Goal: Find contact information: Find contact information

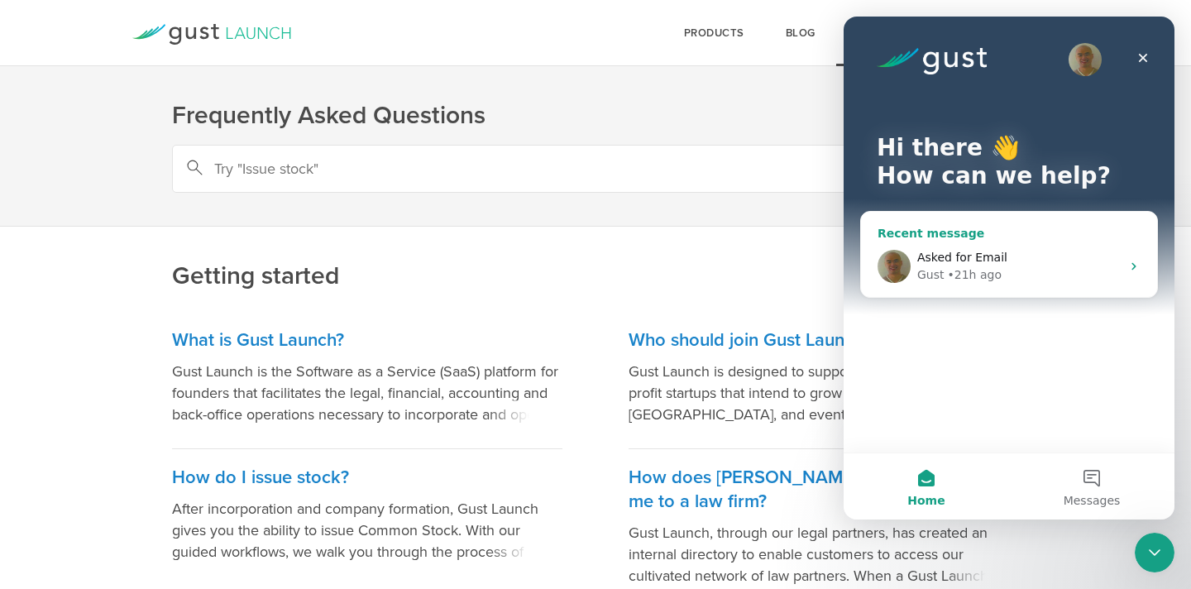
click at [1026, 234] on div "Recent message" at bounding box center [1008, 233] width 263 height 17
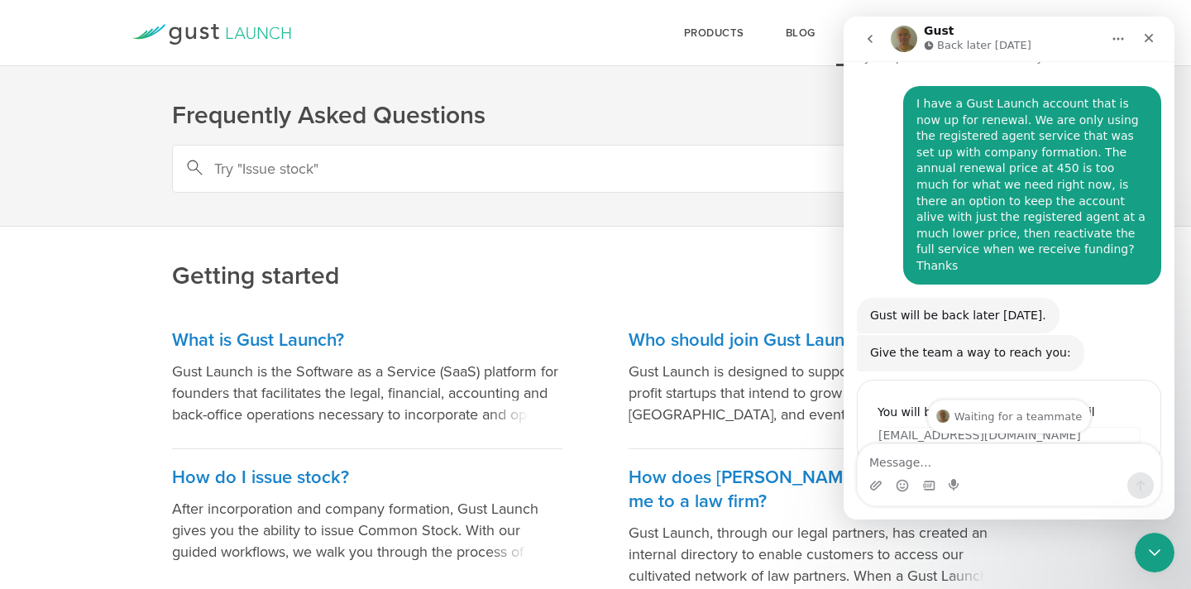
scroll to position [26, 0]
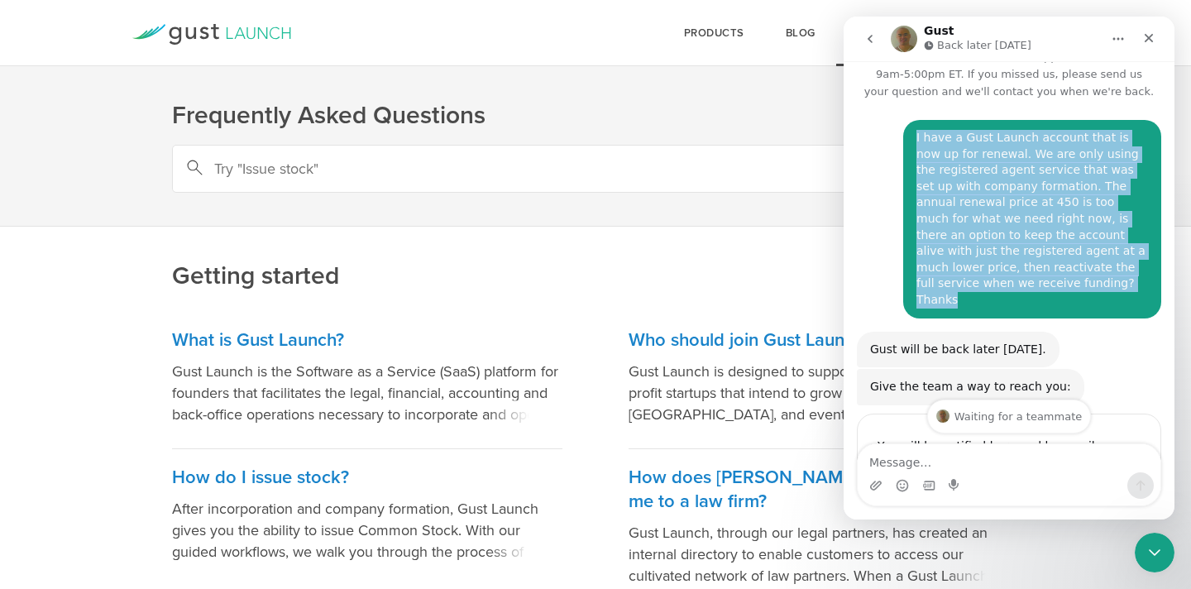
drag, startPoint x: 1054, startPoint y: 282, endPoint x: 905, endPoint y: 147, distance: 200.8
click at [905, 147] on div "I have a Gust Launch account that is now up for renewal. We are only using the …" at bounding box center [1032, 219] width 258 height 198
copy div "I have a Gust Launch account that is now up for renewal. We are only using the …"
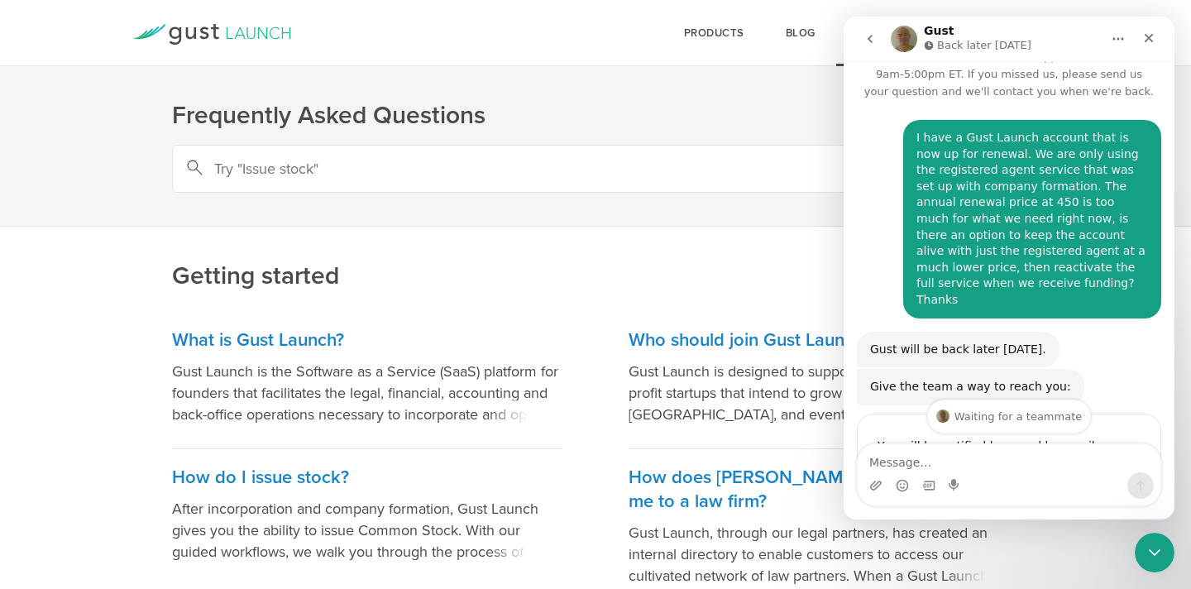
click at [1123, 350] on div "Gust will be back later today. Gust Helper • AI Agent • 21h ago" at bounding box center [1009, 351] width 304 height 38
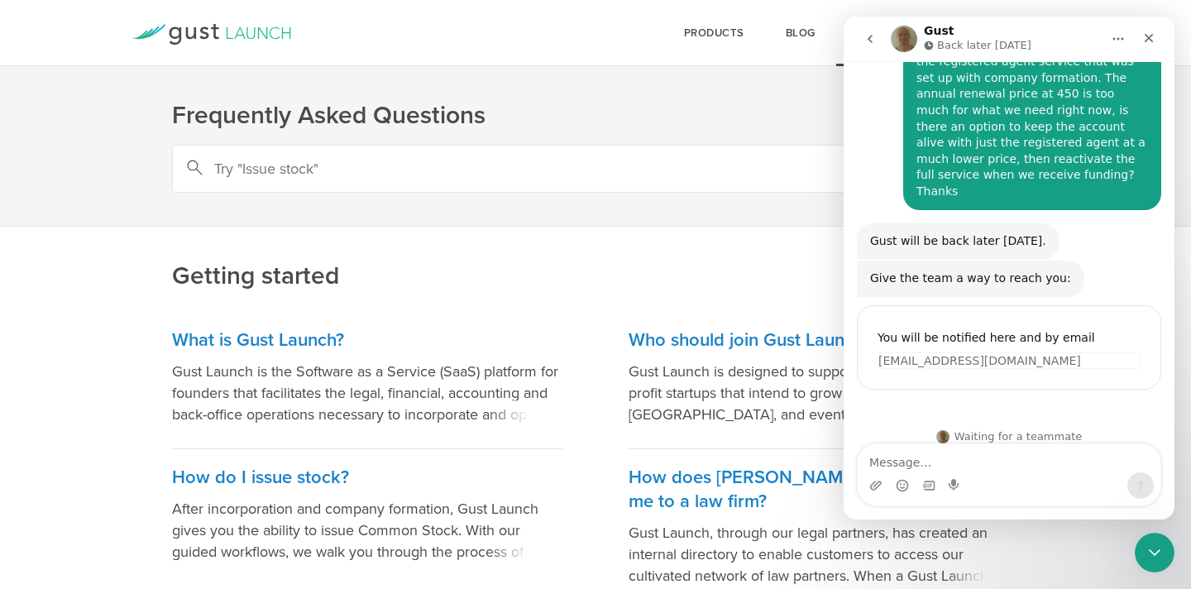
click at [500, 255] on h2 "Getting started" at bounding box center [595, 220] width 847 height 145
click at [767, 106] on h1 "Frequently Asked Questions" at bounding box center [595, 115] width 847 height 33
click at [1144, 33] on icon "Close" at bounding box center [1148, 37] width 13 height 13
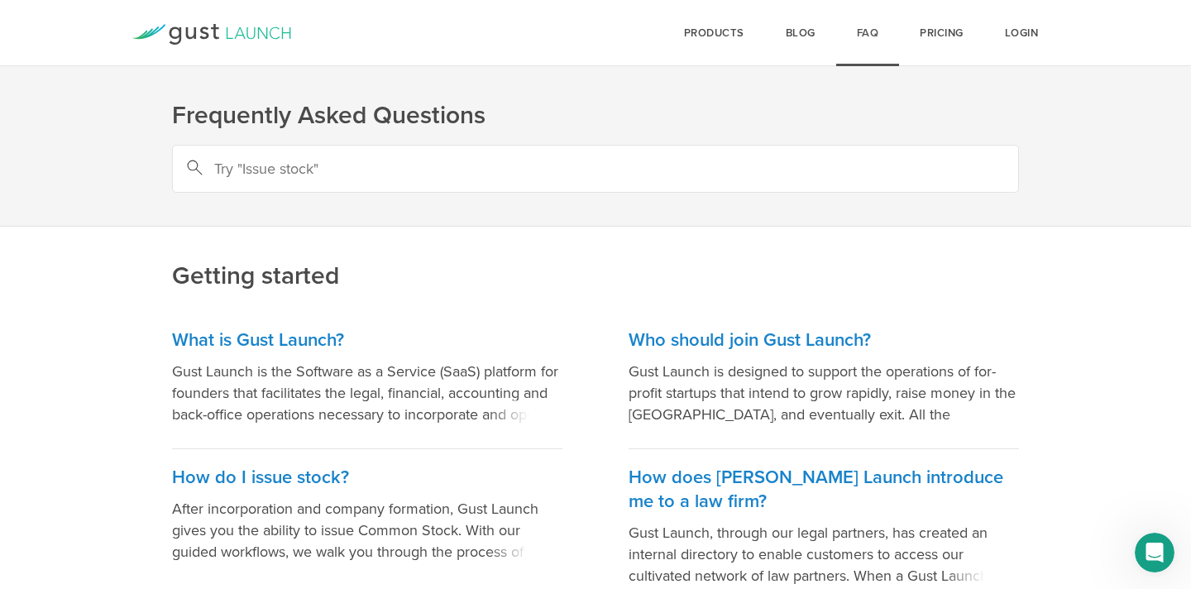
click at [872, 32] on link "FAQ" at bounding box center [868, 33] width 64 height 66
click at [786, 32] on link "Blog" at bounding box center [800, 33] width 71 height 66
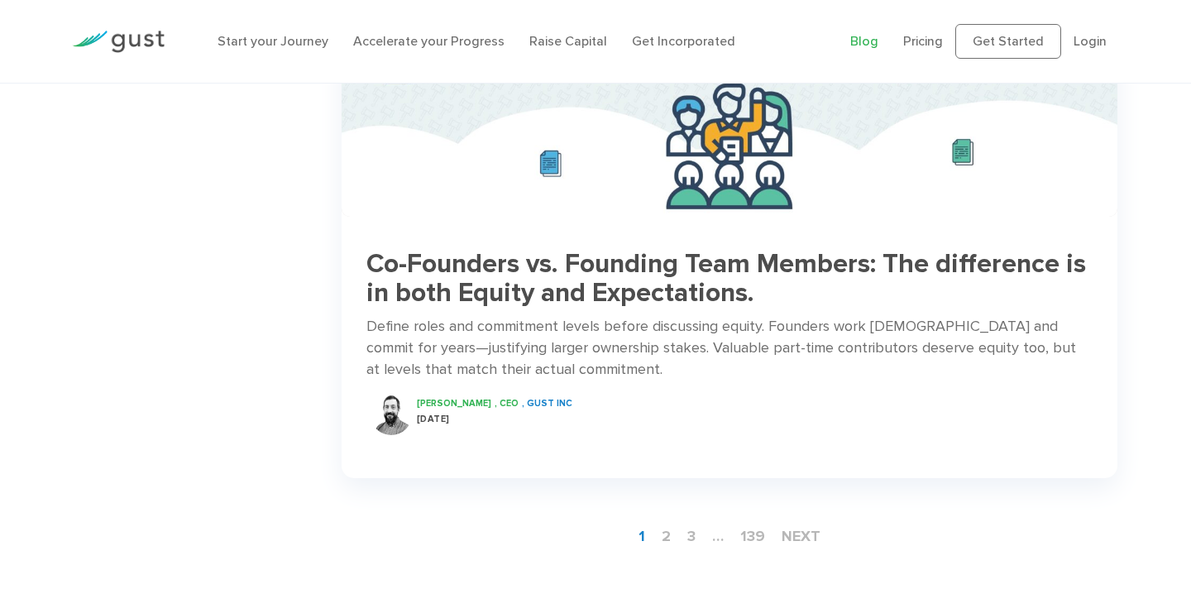
scroll to position [2635, 0]
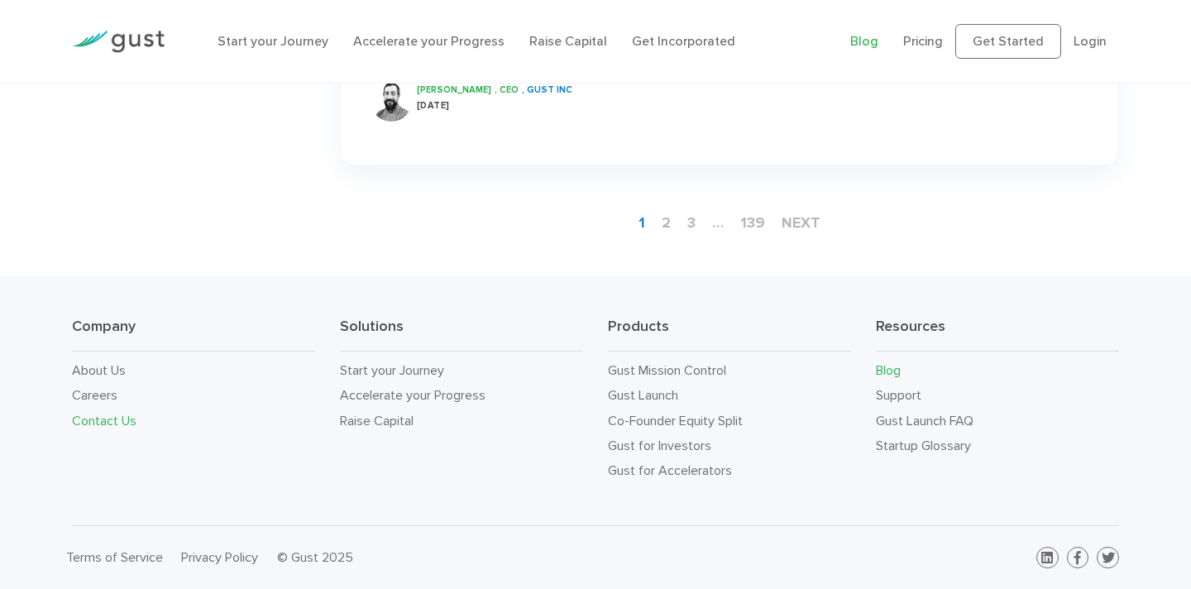
click at [88, 422] on link "Contact Us" at bounding box center [104, 421] width 64 height 16
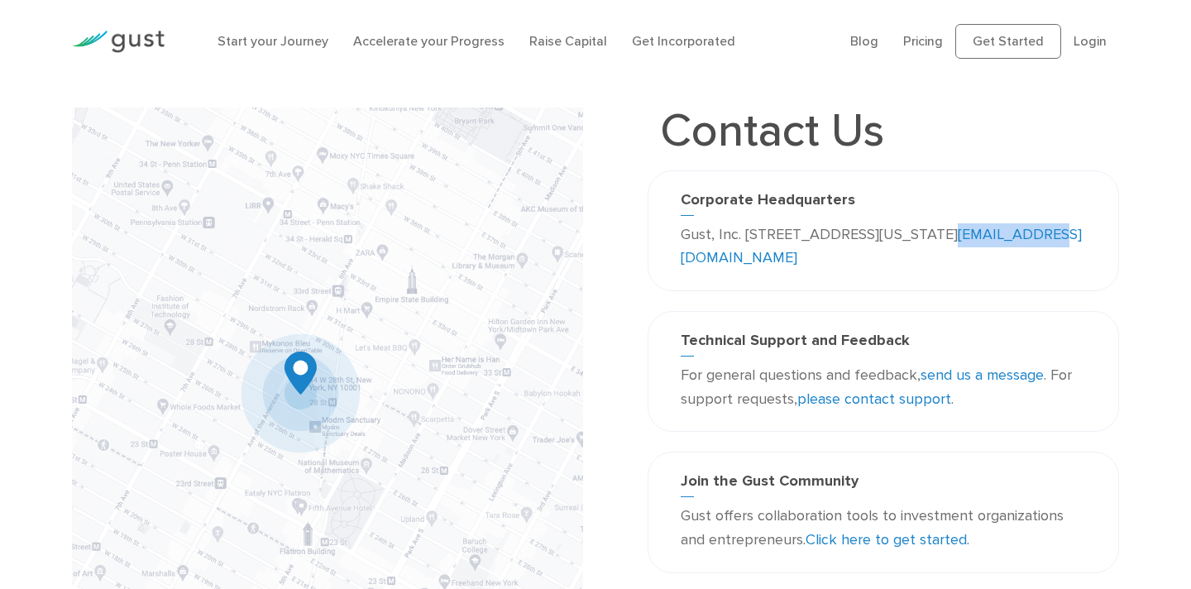
drag, startPoint x: 838, startPoint y: 255, endPoint x: 714, endPoint y: 256, distance: 124.9
click at [714, 257] on p "Gust, Inc. 188 Grand Street Second Floor New York, NY 10013 USA info@gust.com" at bounding box center [883, 247] width 405 height 48
copy link "info@gust.com"
